Goal: Task Accomplishment & Management: Manage account settings

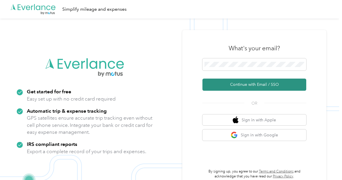
click at [237, 81] on button "Continue with Email / SSO" at bounding box center [254, 84] width 104 height 12
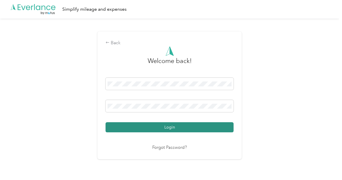
click at [157, 129] on button "Login" at bounding box center [170, 127] width 128 height 10
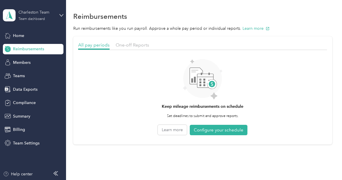
click at [40, 12] on div "Charleston Team" at bounding box center [36, 12] width 36 height 6
click at [34, 46] on div "Team dashboard" at bounding box center [24, 47] width 32 height 6
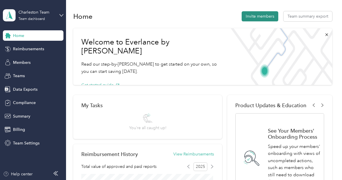
click at [266, 14] on button "Invite members" at bounding box center [260, 16] width 37 height 10
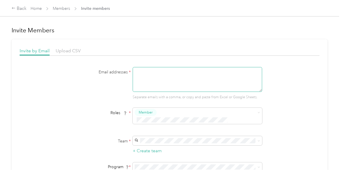
click at [144, 74] on textarea at bounding box center [198, 79] width 130 height 25
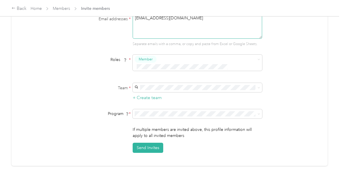
scroll to position [59, 0]
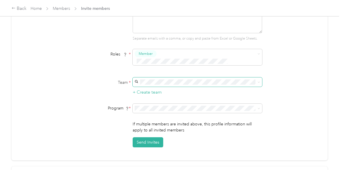
type textarea "[EMAIL_ADDRESS][DOMAIN_NAME]"
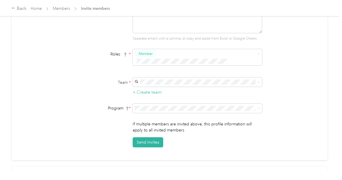
click at [165, 119] on span "Charleston Team" at bounding box center [151, 119] width 31 height 5
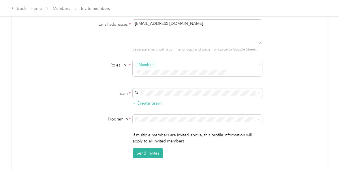
scroll to position [49, 0]
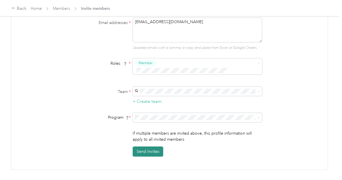
click at [151, 146] on button "Send Invites" at bounding box center [148, 151] width 31 height 10
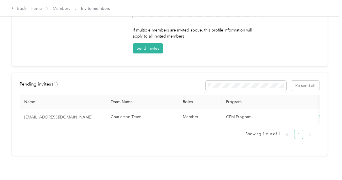
scroll to position [0, 0]
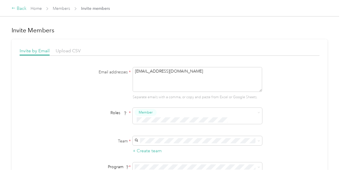
click at [19, 7] on div "Back" at bounding box center [19, 8] width 15 height 7
